Goal: Task Accomplishment & Management: Complete application form

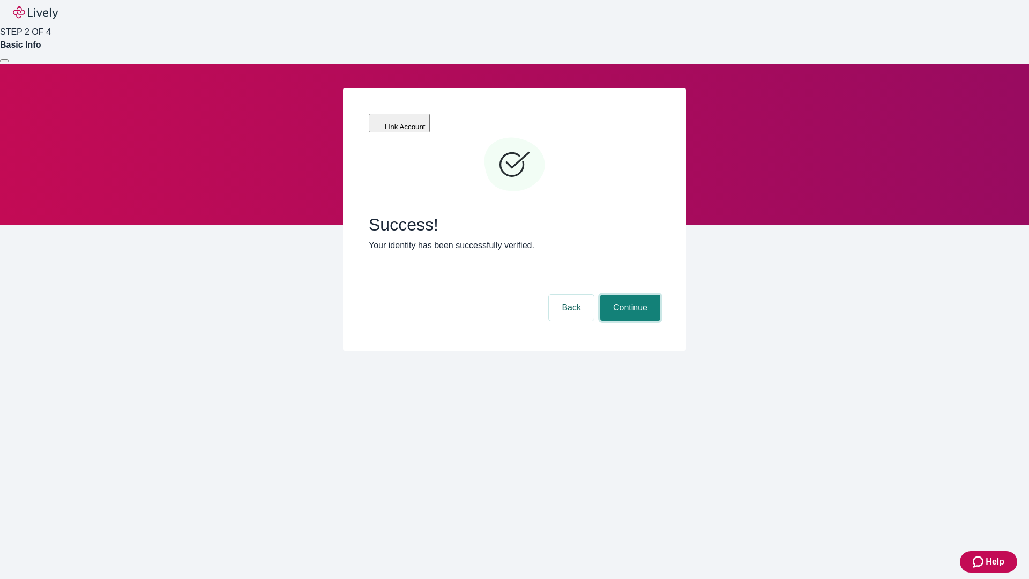
click at [628, 295] on button "Continue" at bounding box center [630, 308] width 60 height 26
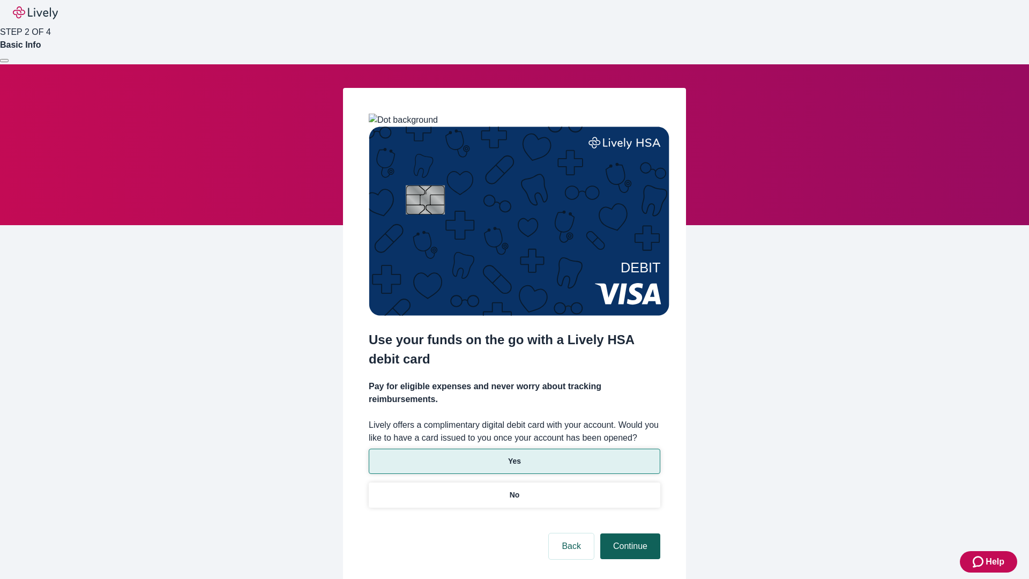
click at [514, 455] on p "Yes" at bounding box center [514, 460] width 13 height 11
click at [628, 533] on button "Continue" at bounding box center [630, 546] width 60 height 26
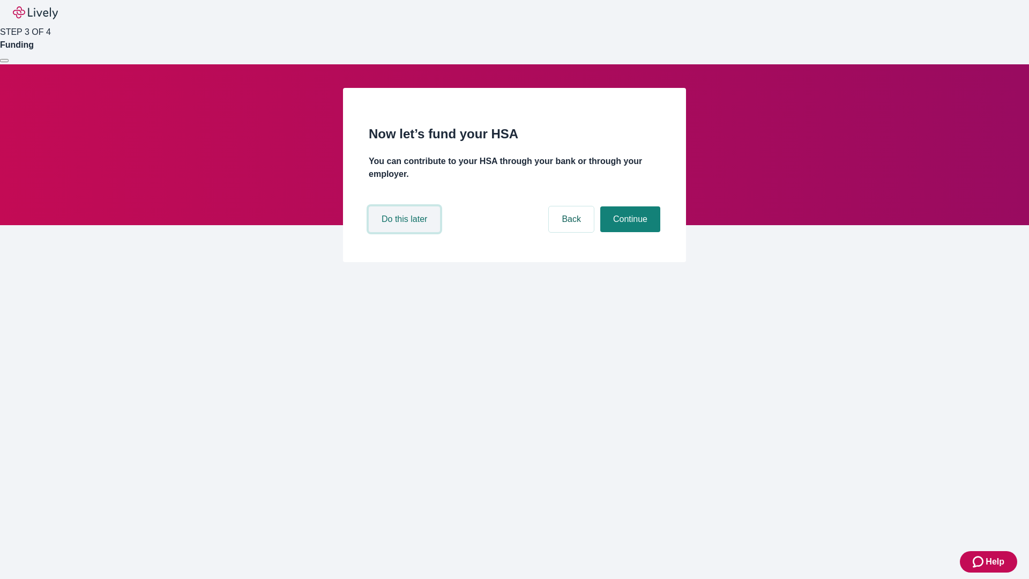
click at [406, 232] on button "Do this later" at bounding box center [404, 219] width 71 height 26
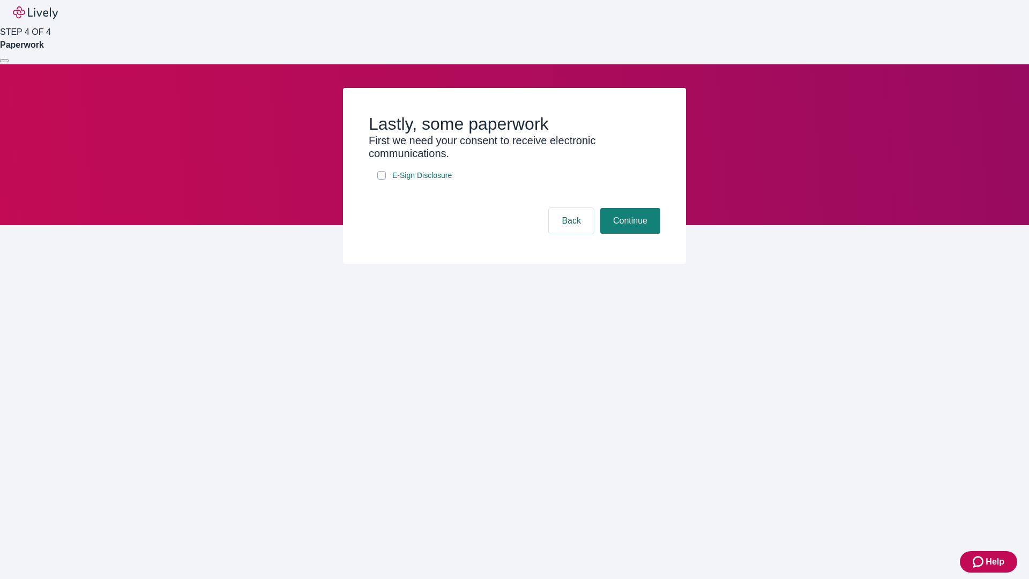
click at [381, 179] on input "E-Sign Disclosure" at bounding box center [381, 175] width 9 height 9
checkbox input "true"
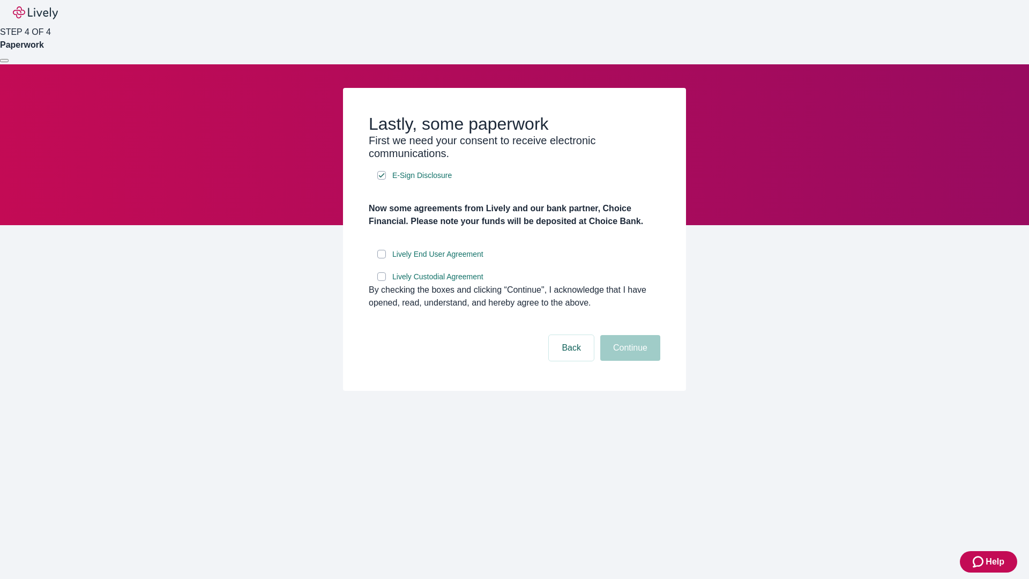
click at [381, 258] on input "Lively End User Agreement" at bounding box center [381, 254] width 9 height 9
checkbox input "true"
click at [381, 281] on input "Lively Custodial Agreement" at bounding box center [381, 276] width 9 height 9
checkbox input "true"
click at [628, 361] on button "Continue" at bounding box center [630, 348] width 60 height 26
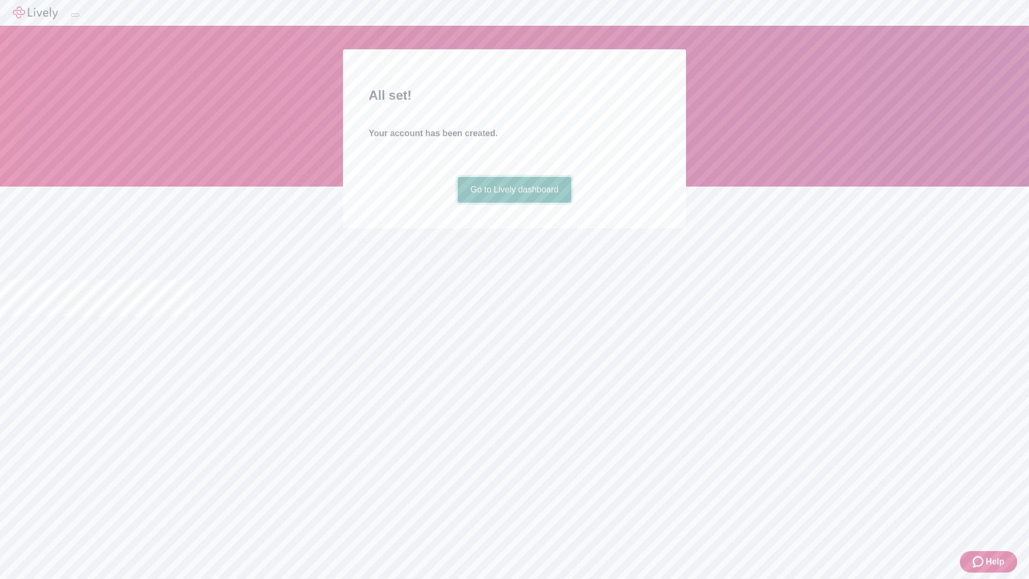
click at [514, 203] on link "Go to Lively dashboard" at bounding box center [515, 190] width 114 height 26
